Goal: Information Seeking & Learning: Learn about a topic

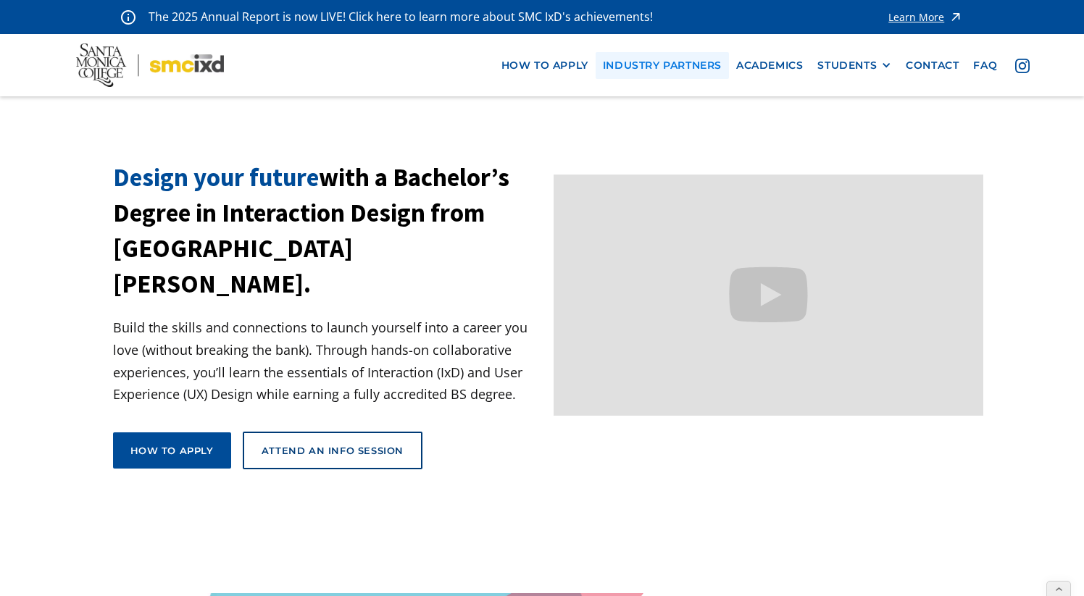
click at [712, 61] on link "industry partners" at bounding box center [662, 65] width 133 height 27
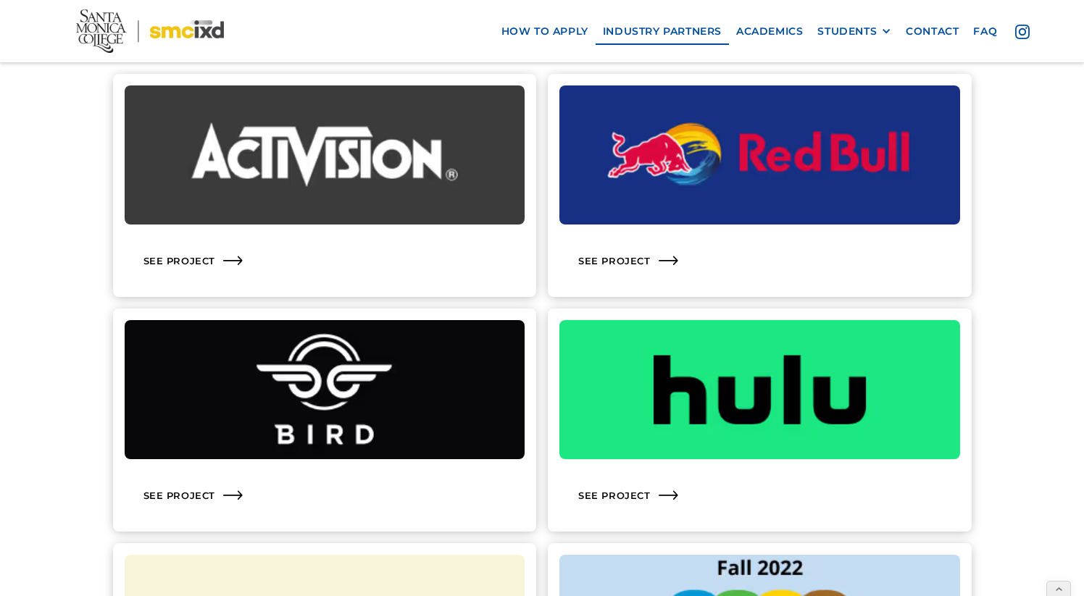
scroll to position [1460, 0]
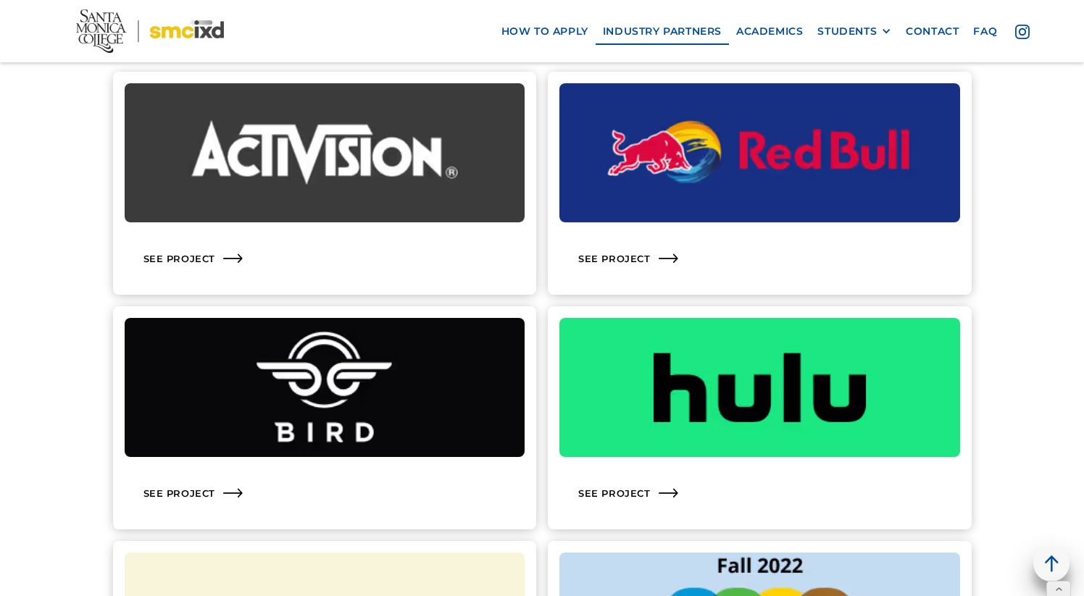
click at [679, 465] on link "See Project" at bounding box center [760, 418] width 424 height 223
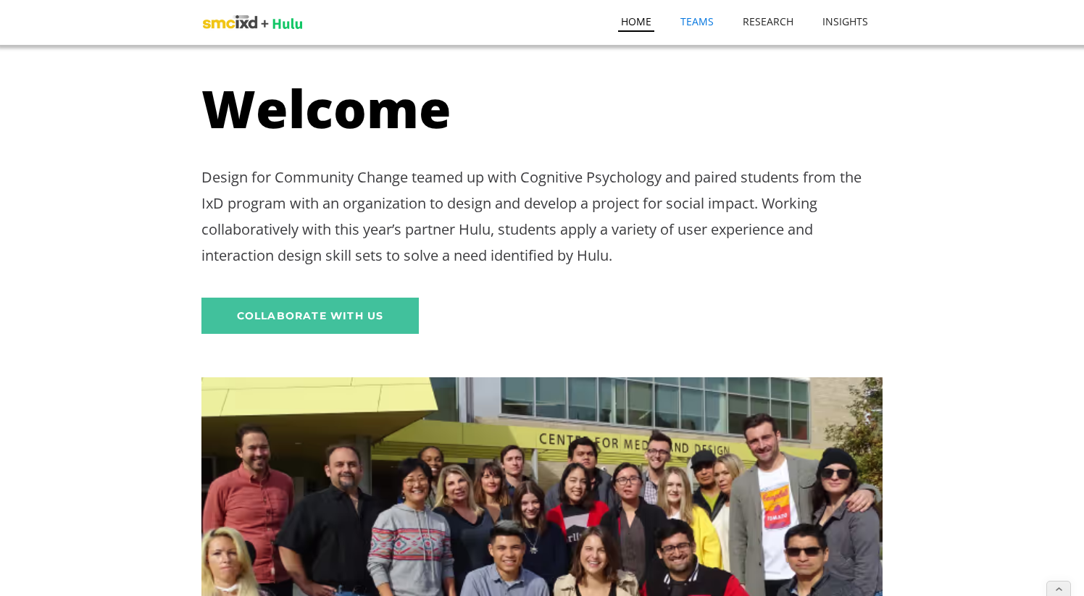
click at [705, 20] on link "TEAMS" at bounding box center [697, 15] width 39 height 30
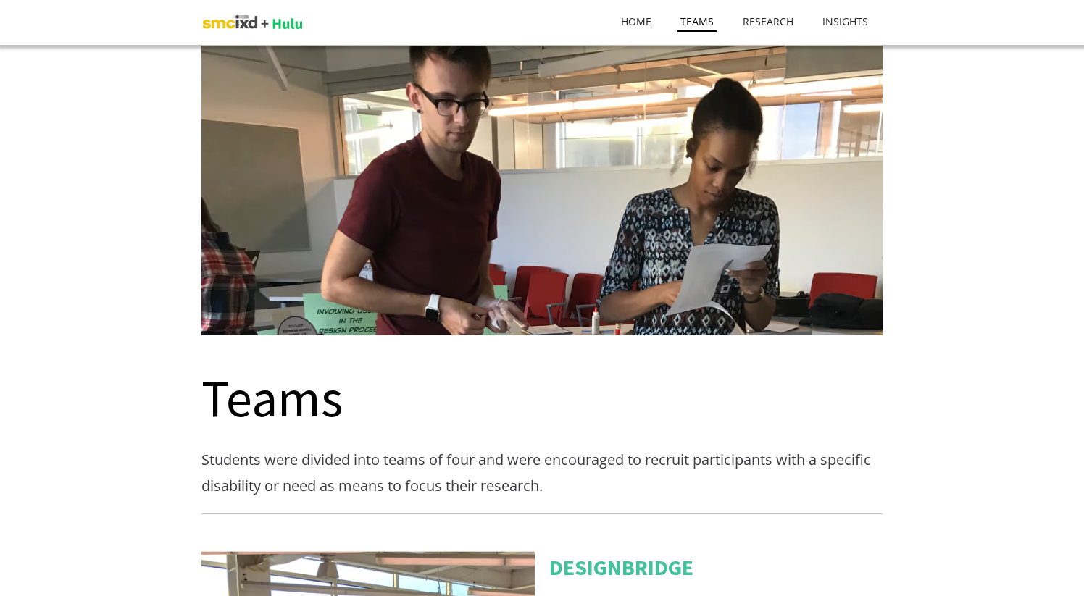
click at [702, 22] on link "TEAMS" at bounding box center [697, 16] width 39 height 32
click at [774, 14] on link "RESEARCH" at bounding box center [768, 15] width 57 height 30
click at [230, 24] on img at bounding box center [251, 23] width 101 height 32
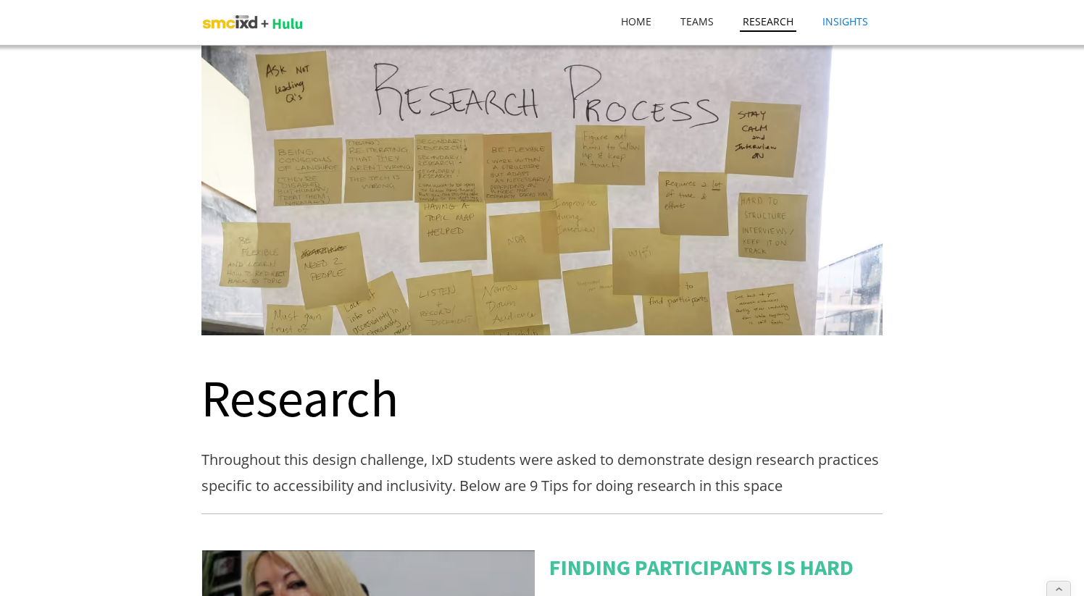
click at [846, 22] on link "INSIGHTS" at bounding box center [845, 15] width 51 height 30
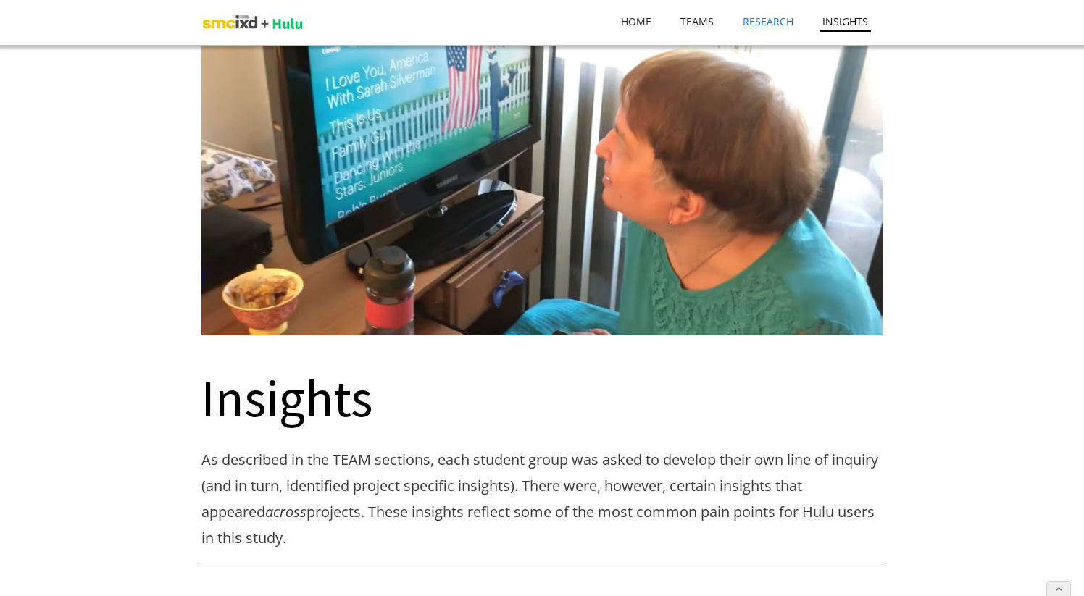
click at [787, 22] on link "RESEARCH" at bounding box center [768, 15] width 57 height 30
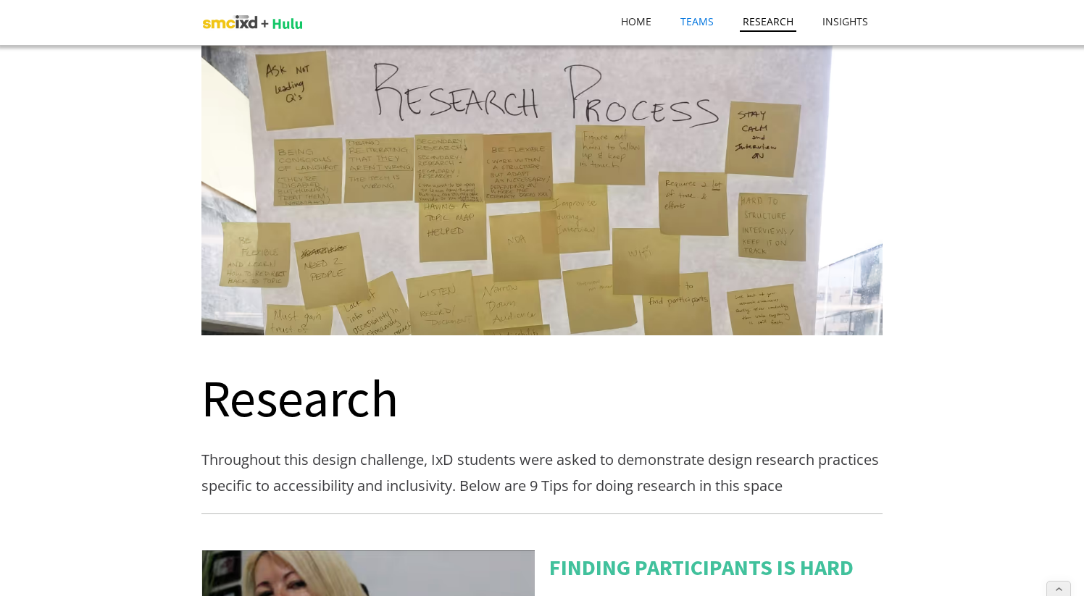
click at [709, 25] on link "TEAMS" at bounding box center [697, 15] width 39 height 30
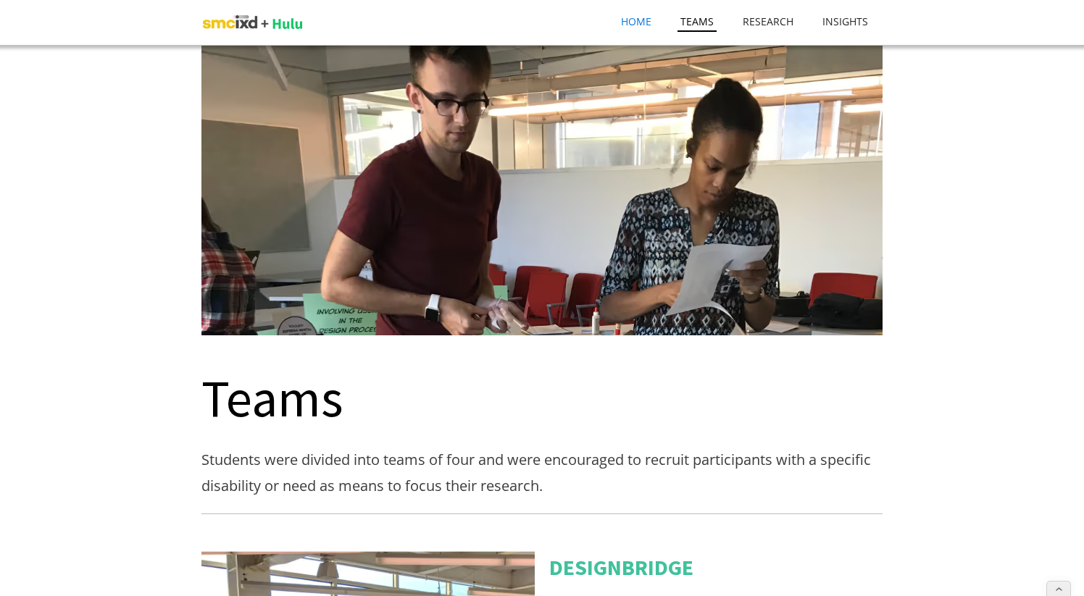
click at [643, 20] on link "Home" at bounding box center [636, 15] width 36 height 30
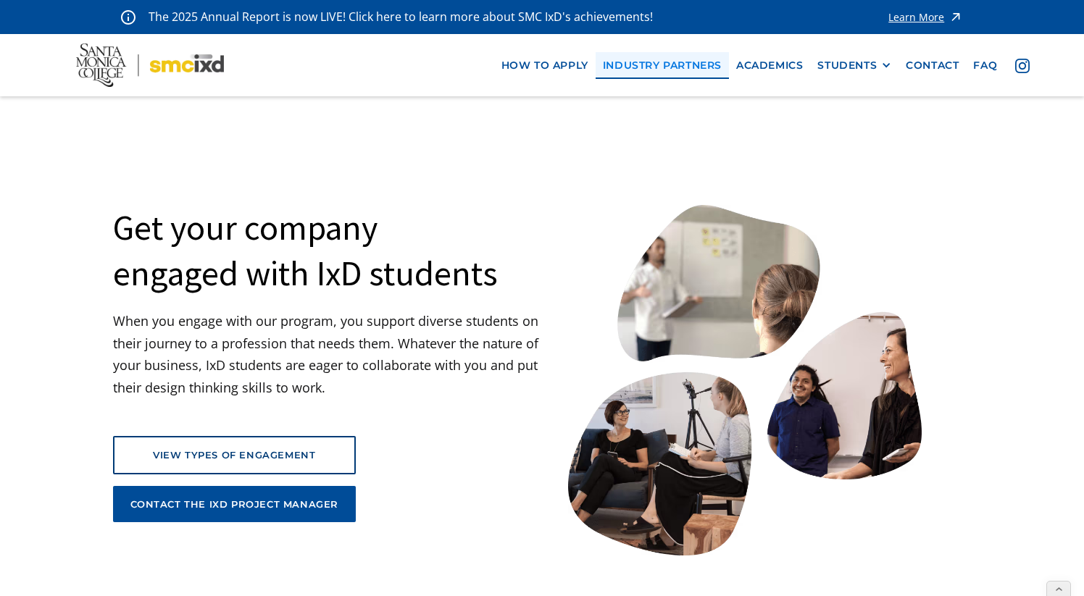
click at [670, 63] on link "industry partners" at bounding box center [662, 65] width 133 height 27
click at [653, 60] on link "industry partners" at bounding box center [662, 65] width 133 height 27
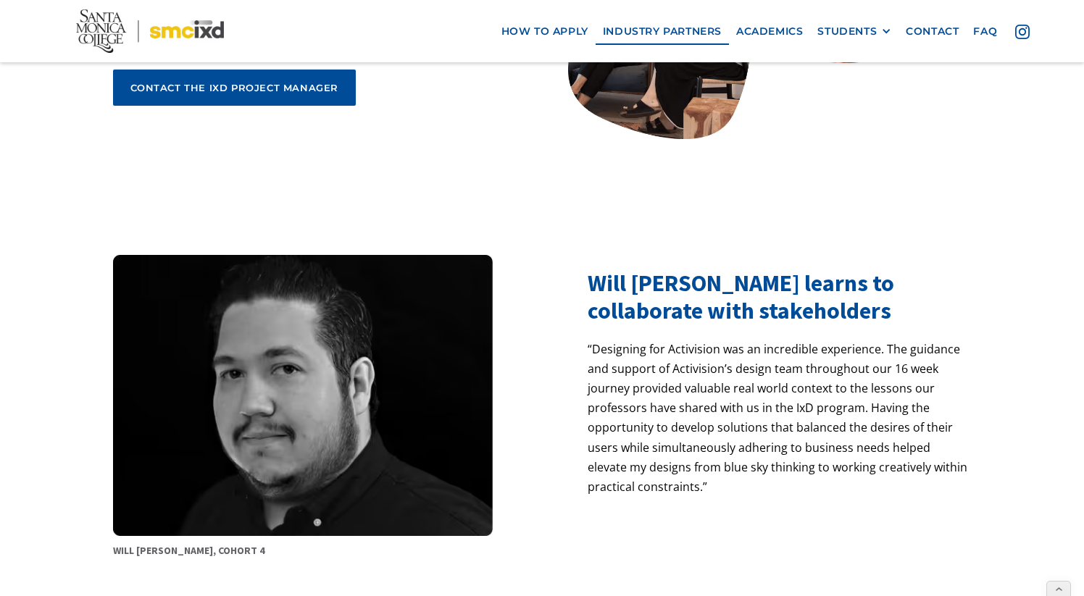
scroll to position [412, 0]
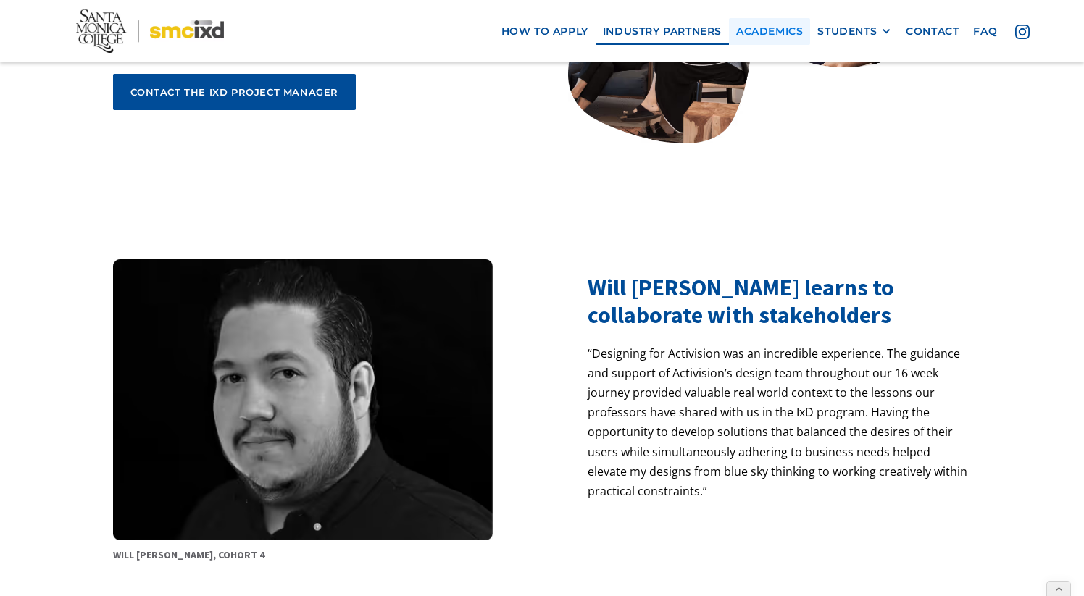
click at [782, 28] on link "Academics" at bounding box center [769, 31] width 81 height 27
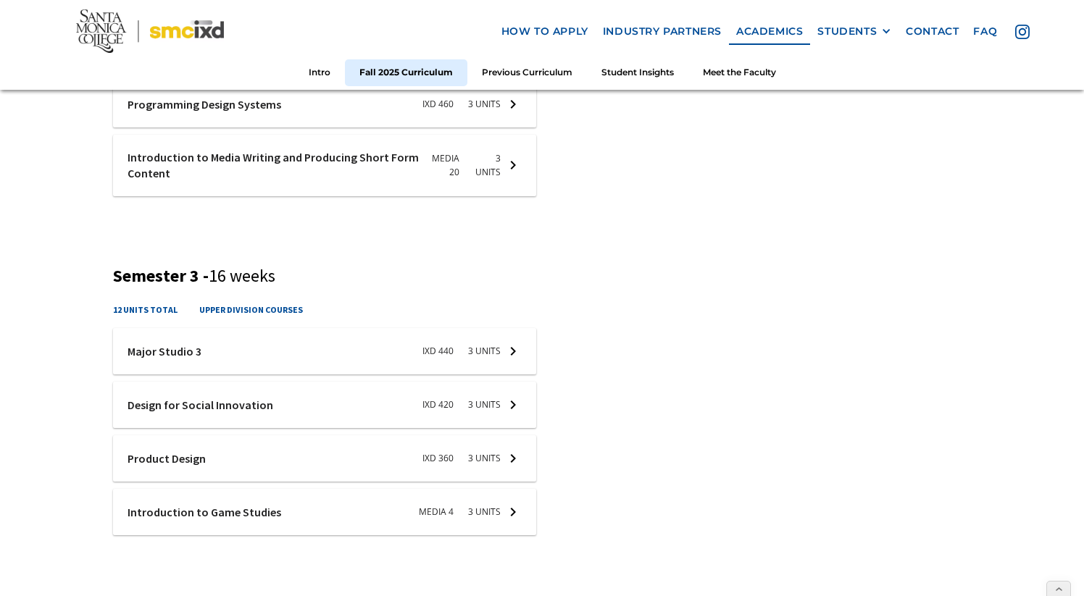
scroll to position [1212, 0]
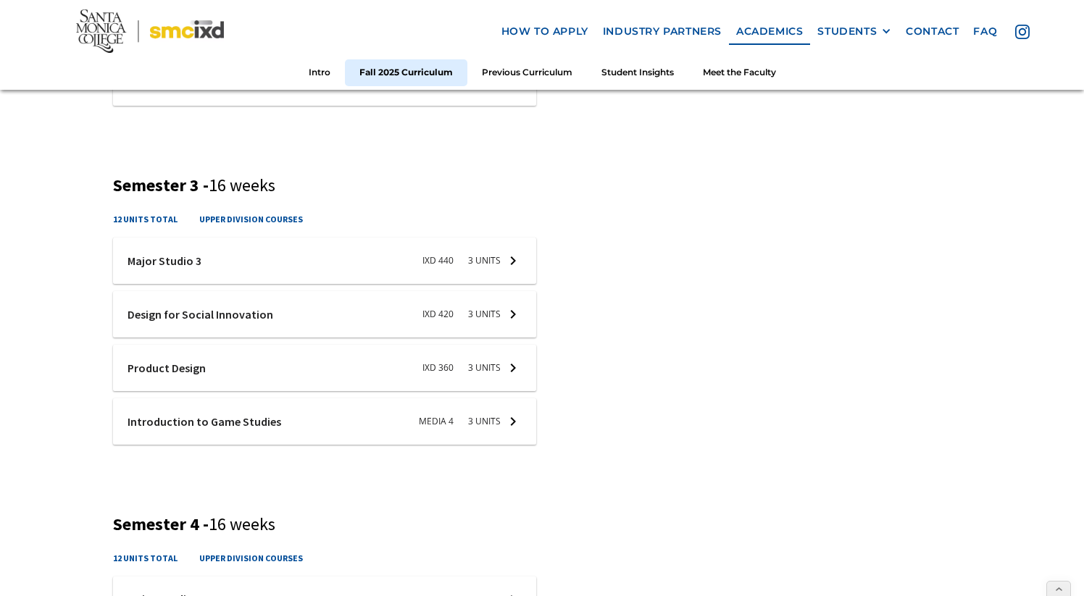
click at [499, 261] on div at bounding box center [325, 261] width 424 height 46
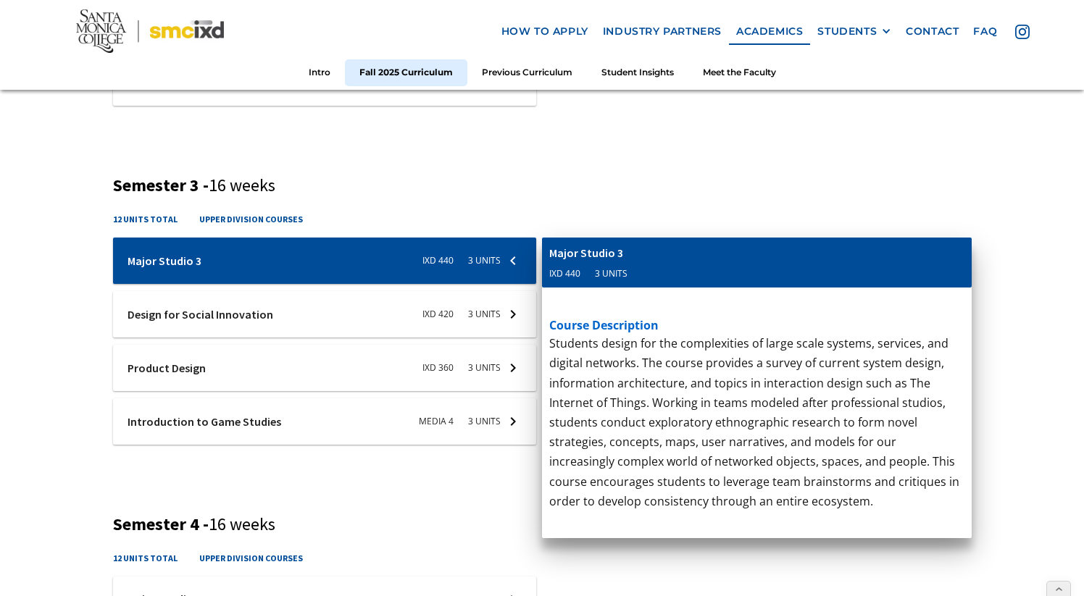
click at [495, 170] on div "Fall 2025 Curriculum Semester 1 - 16 weeks 15 units total upper division course…" at bounding box center [542, 76] width 859 height 1454
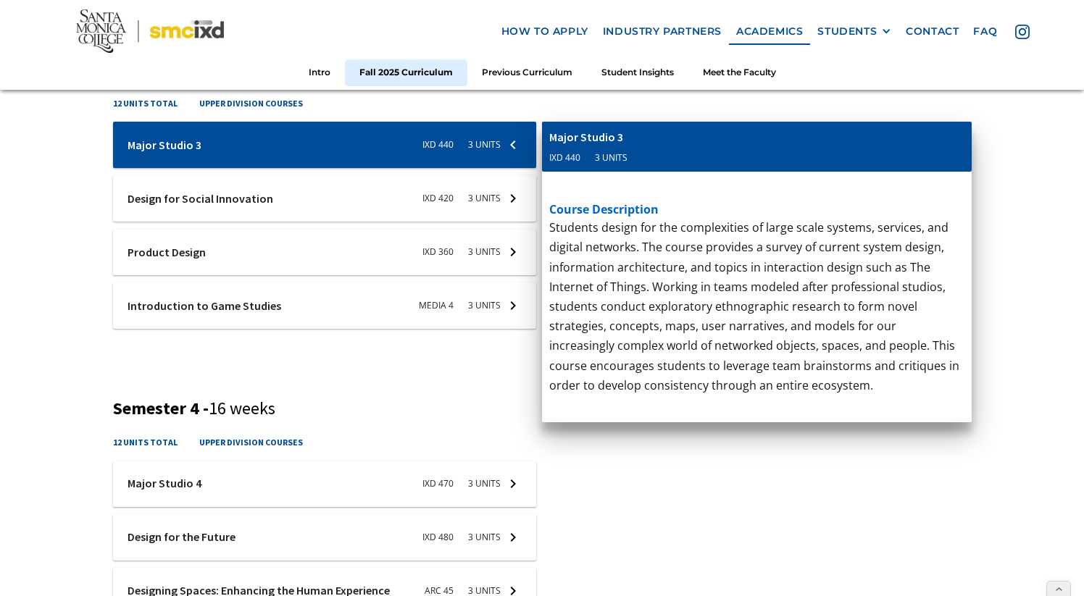
scroll to position [1317, 0]
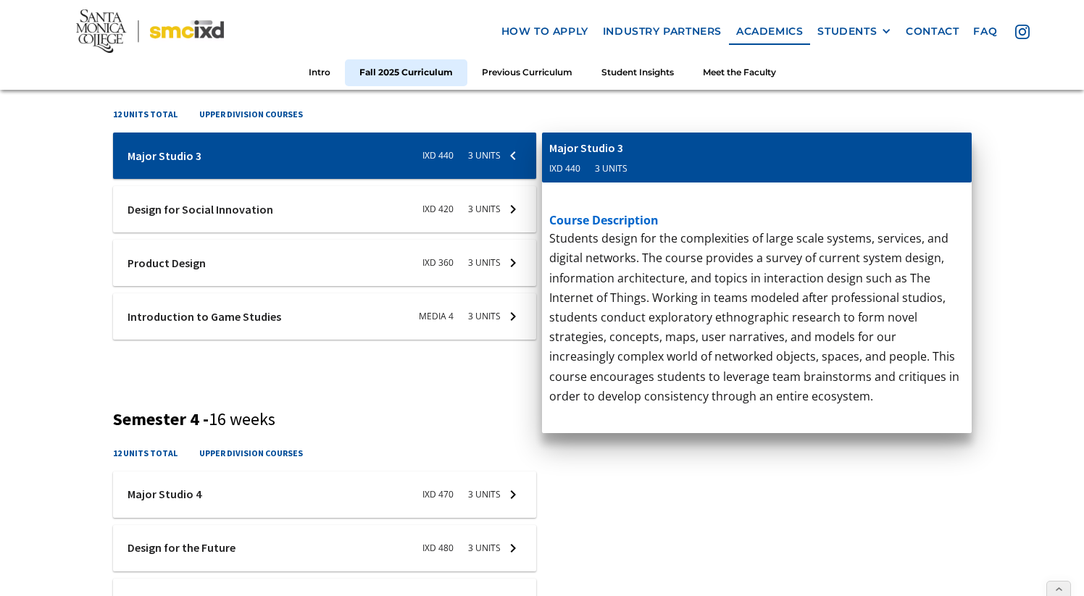
click at [505, 156] on div at bounding box center [325, 156] width 424 height 46
click at [496, 212] on div at bounding box center [325, 209] width 424 height 46
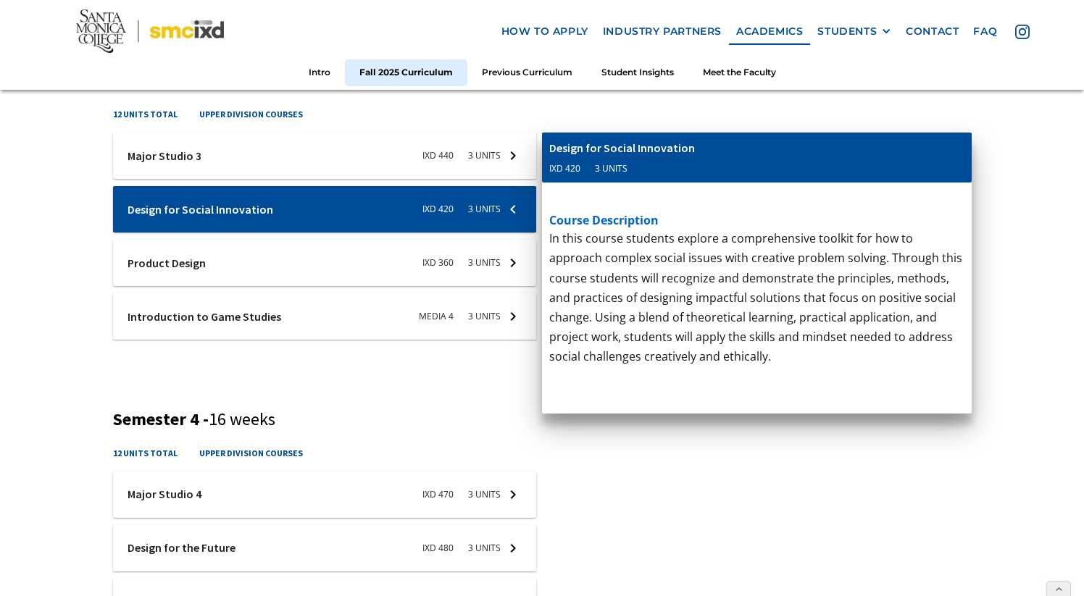
click at [673, 446] on div "12 units total upper division courses" at bounding box center [542, 458] width 859 height 25
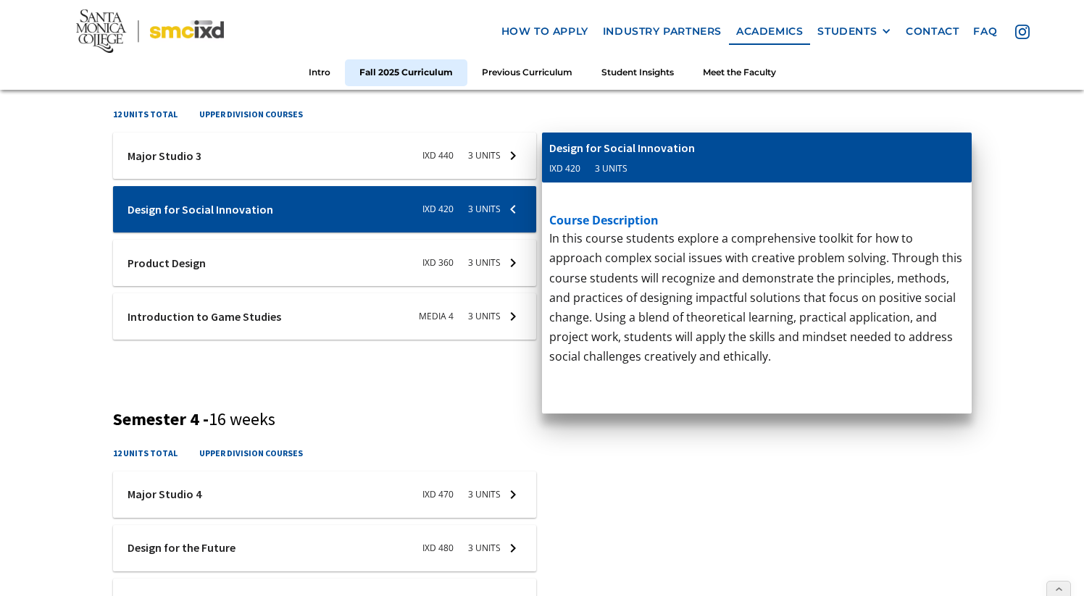
click at [817, 157] on div "Introduction to Game Studies Media 4 3 units" at bounding box center [757, 158] width 430 height 51
click at [711, 173] on div "Introduction to Game Studies Media 4 3 units" at bounding box center [757, 158] width 430 height 51
